Goal: Task Accomplishment & Management: Complete application form

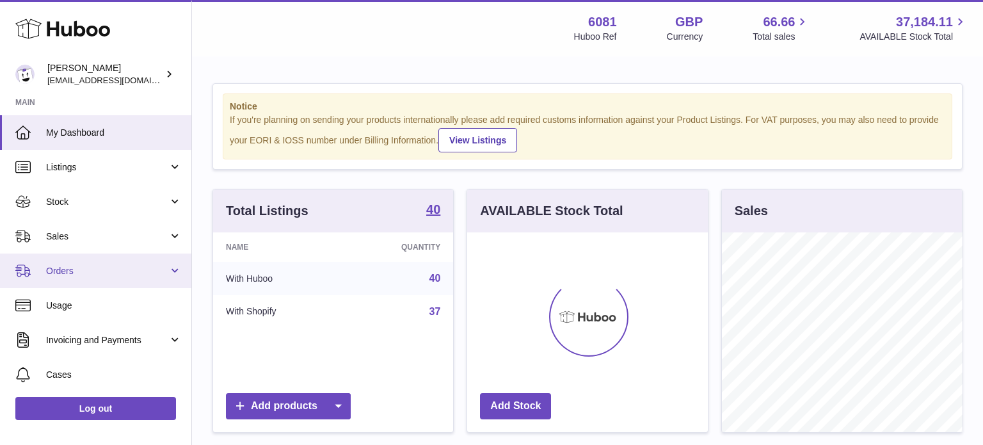
click at [73, 265] on span "Orders" at bounding box center [107, 271] width 122 height 12
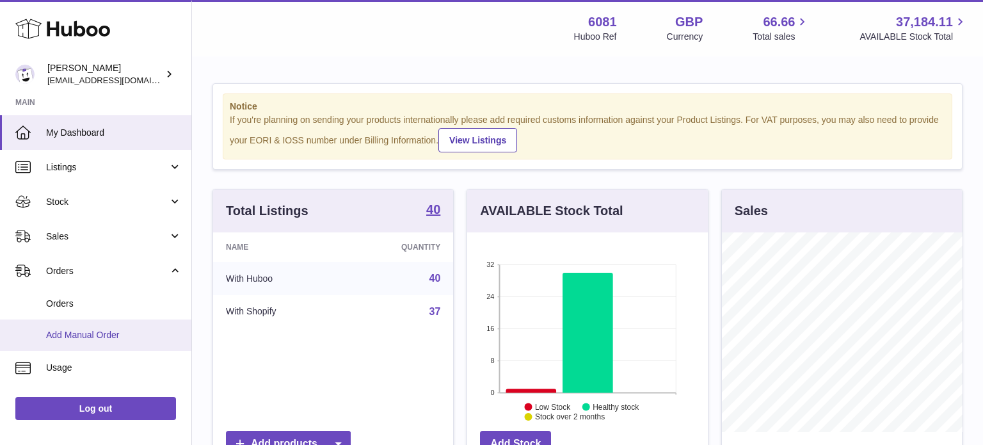
click at [90, 324] on link "Add Manual Order" at bounding box center [95, 334] width 191 height 31
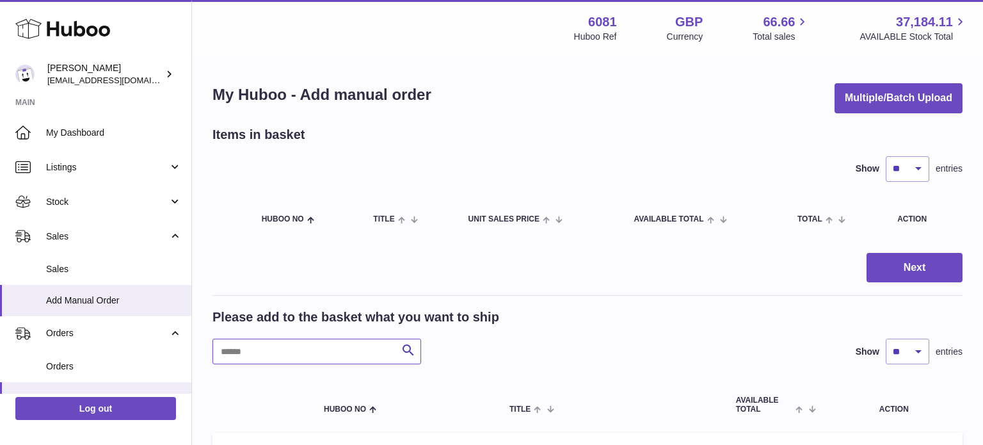
click at [270, 349] on input "text" at bounding box center [316, 351] width 209 height 26
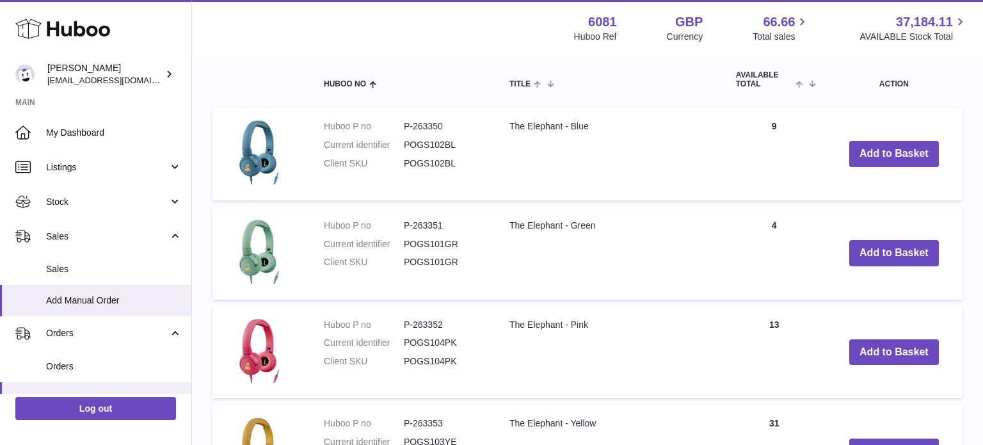
scroll to position [322, 0]
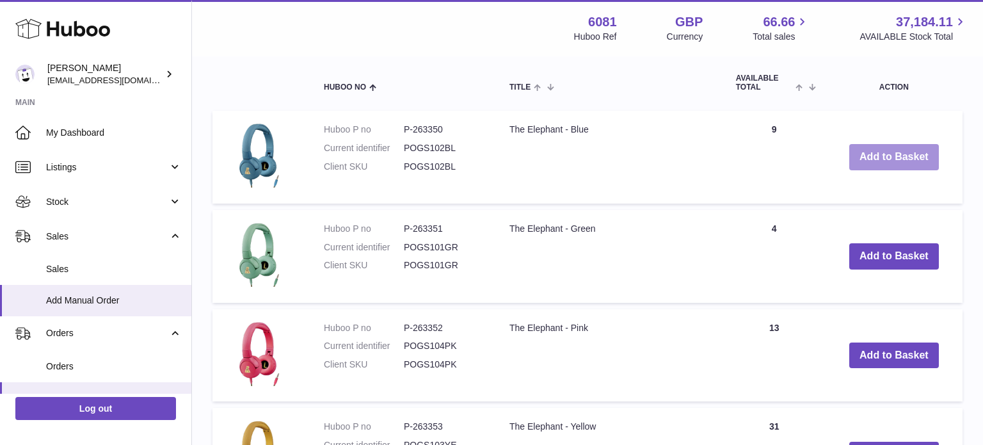
click at [898, 150] on button "Add to Basket" at bounding box center [894, 157] width 90 height 26
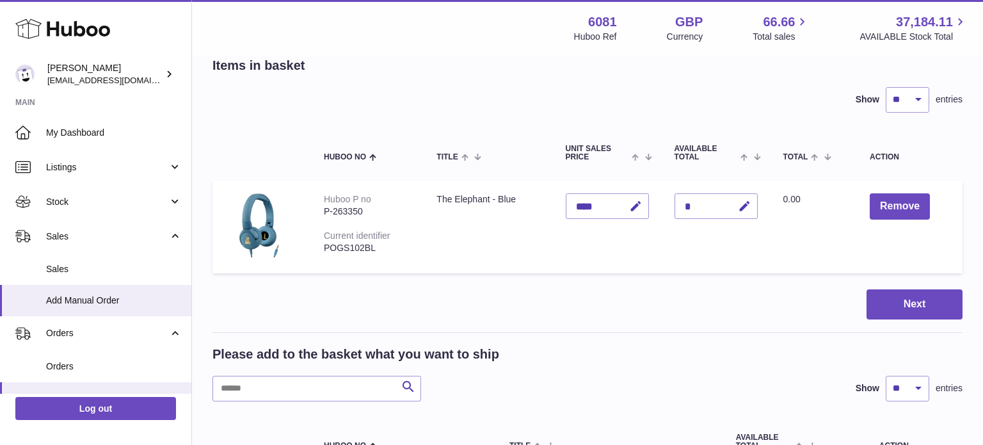
scroll to position [0, 0]
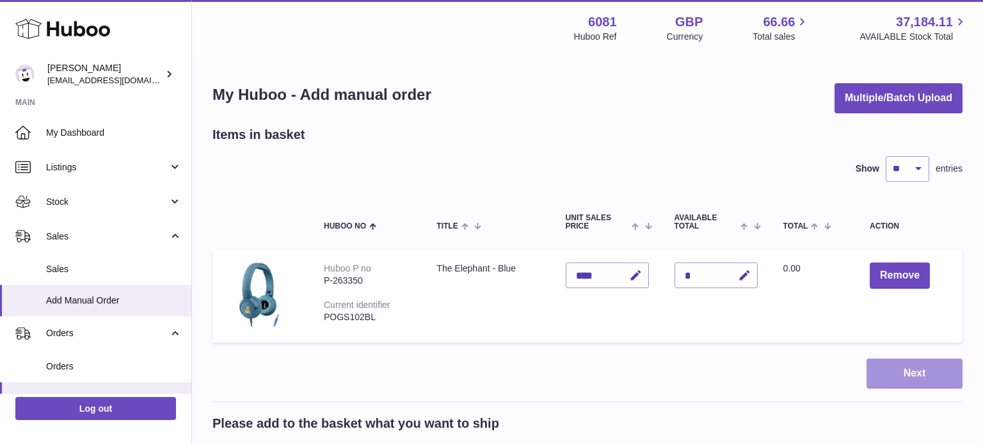
click at [901, 382] on button "Next" at bounding box center [914, 373] width 96 height 30
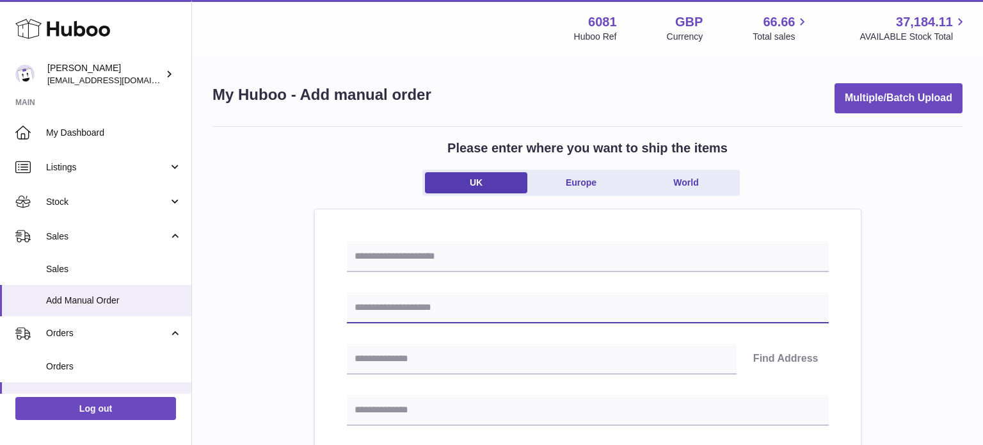
click at [363, 304] on input "text" at bounding box center [588, 307] width 482 height 31
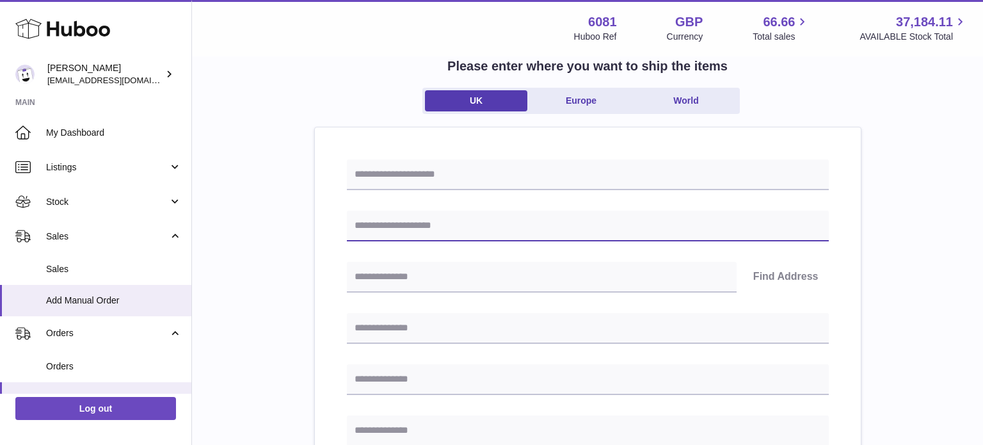
scroll to position [82, 0]
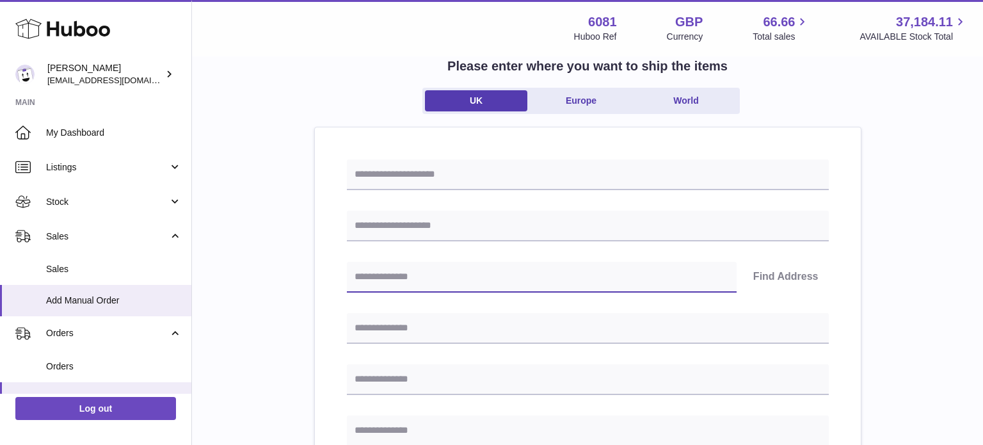
click at [397, 272] on input "text" at bounding box center [542, 277] width 390 height 31
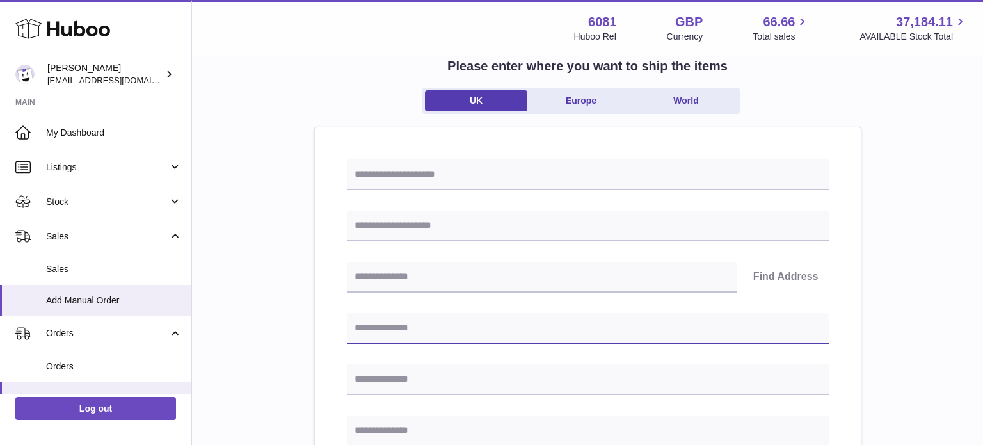
click at [385, 322] on input "text" at bounding box center [588, 328] width 482 height 31
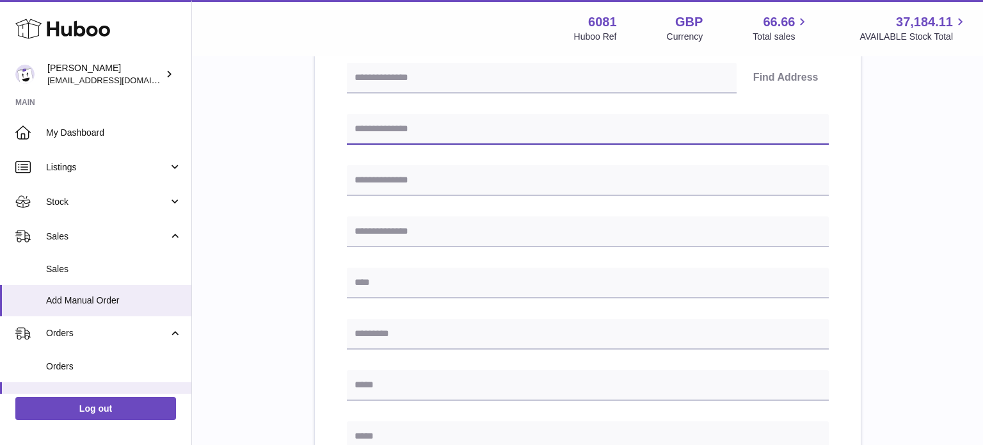
scroll to position [282, 0]
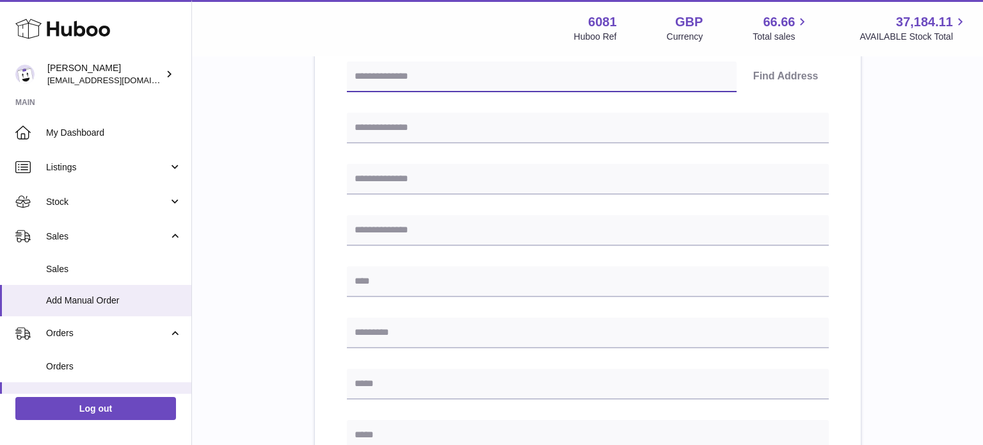
click at [411, 72] on input "text" at bounding box center [542, 76] width 390 height 31
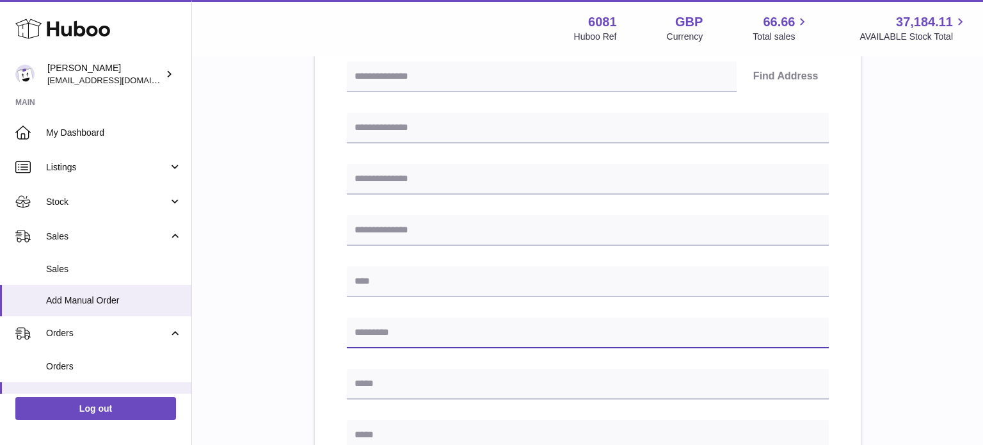
click at [390, 326] on input "text" at bounding box center [588, 332] width 482 height 31
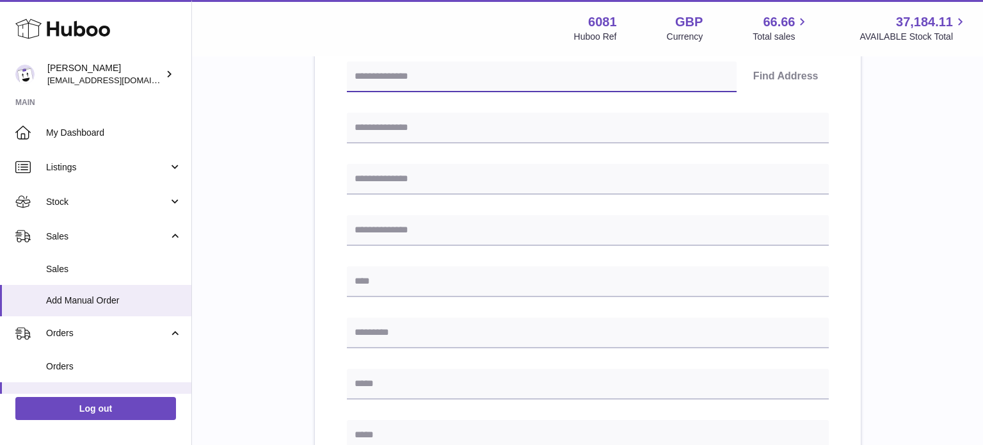
click at [417, 86] on input "text" at bounding box center [542, 76] width 390 height 31
click at [774, 77] on div "Find Address" at bounding box center [588, 76] width 482 height 31
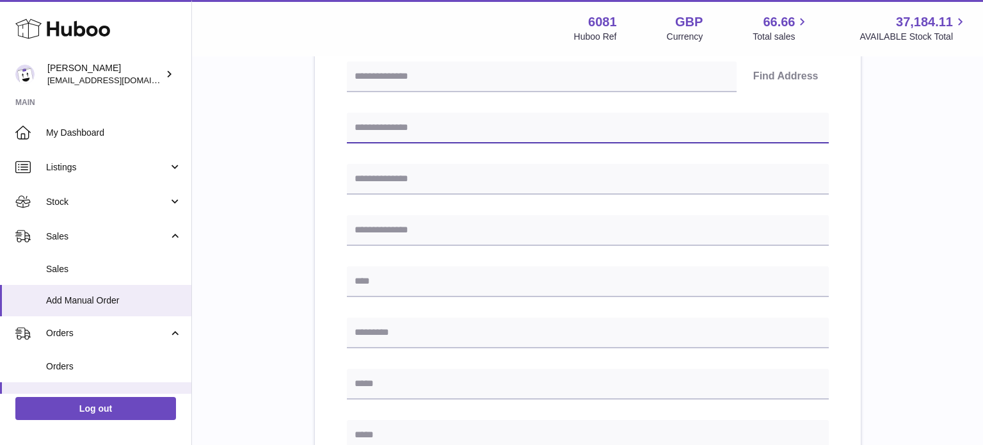
click at [491, 123] on input "text" at bounding box center [588, 128] width 482 height 31
click at [269, 137] on div "Please enter where you want to ship the items [GEOGRAPHIC_DATA] [GEOGRAPHIC_DAT…" at bounding box center [587, 289] width 750 height 891
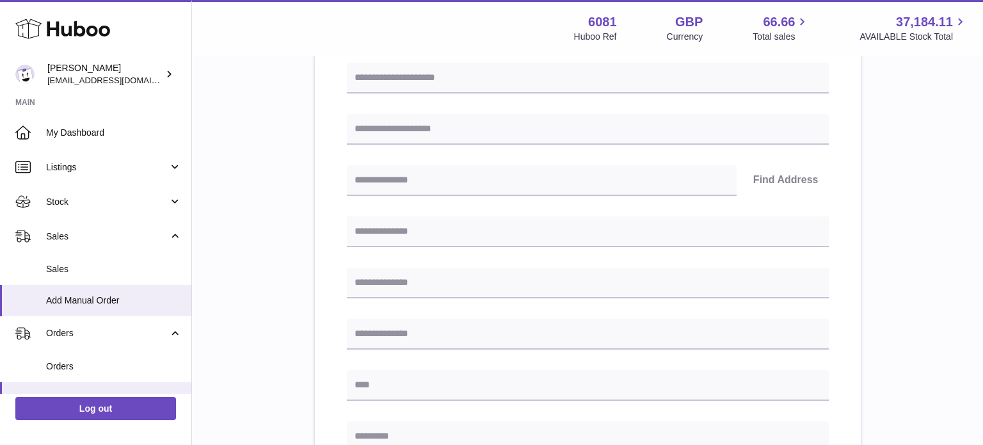
click at [274, 193] on div "Please enter where you want to ship the items [GEOGRAPHIC_DATA] [GEOGRAPHIC_DAT…" at bounding box center [587, 393] width 750 height 891
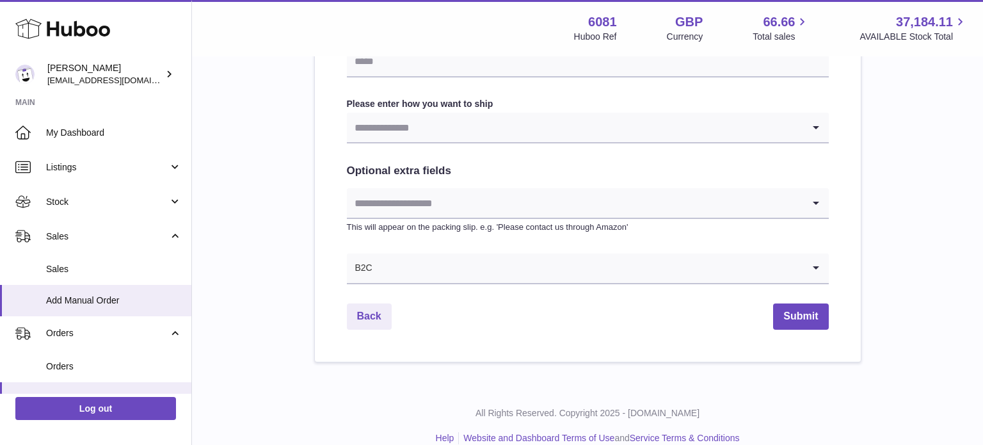
scroll to position [659, 0]
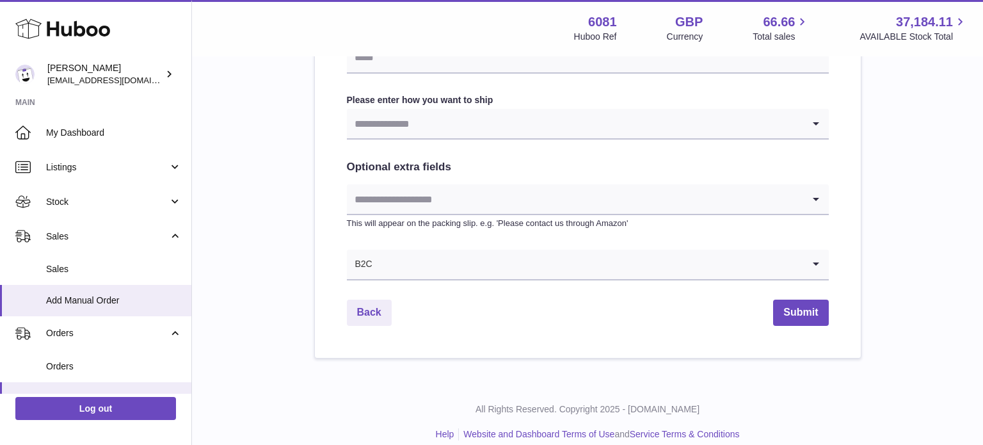
click at [442, 128] on input "Search for option" at bounding box center [575, 123] width 456 height 29
